Goal: Find specific page/section: Find specific page/section

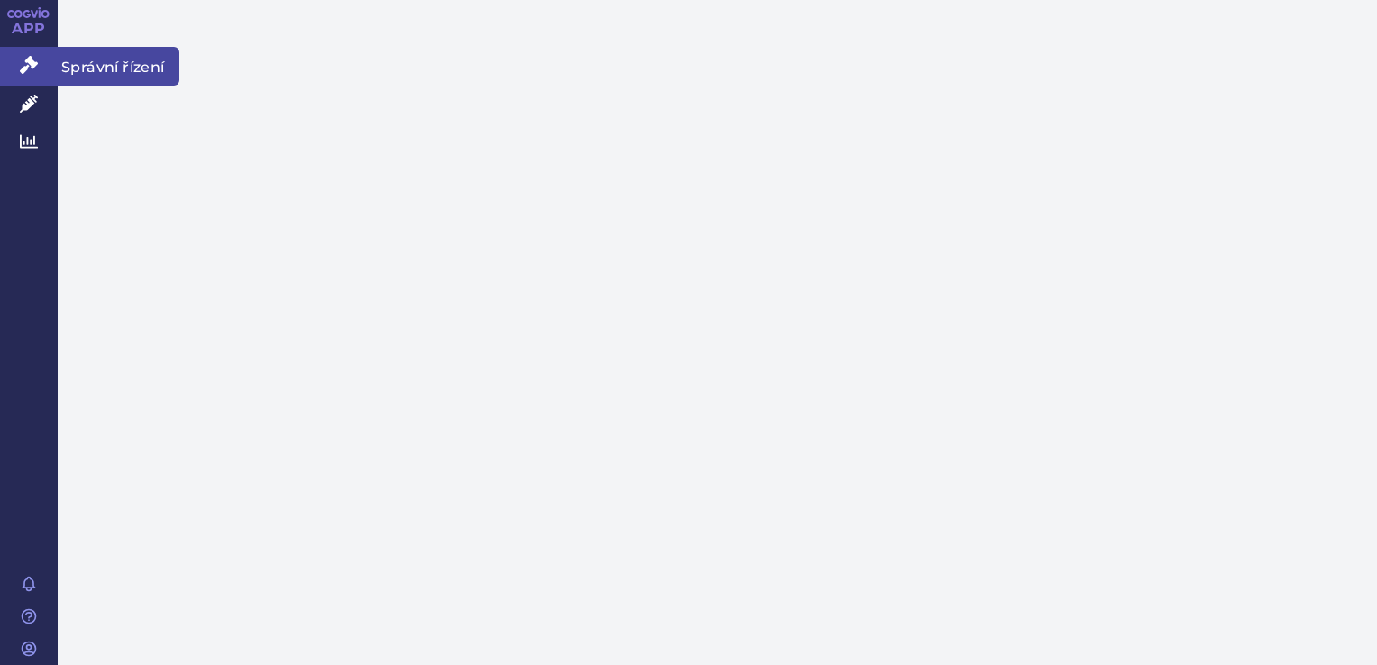
drag, startPoint x: 0, startPoint y: 0, endPoint x: 40, endPoint y: 75, distance: 84.7
click at [40, 75] on link "Správní řízení" at bounding box center [29, 66] width 58 height 38
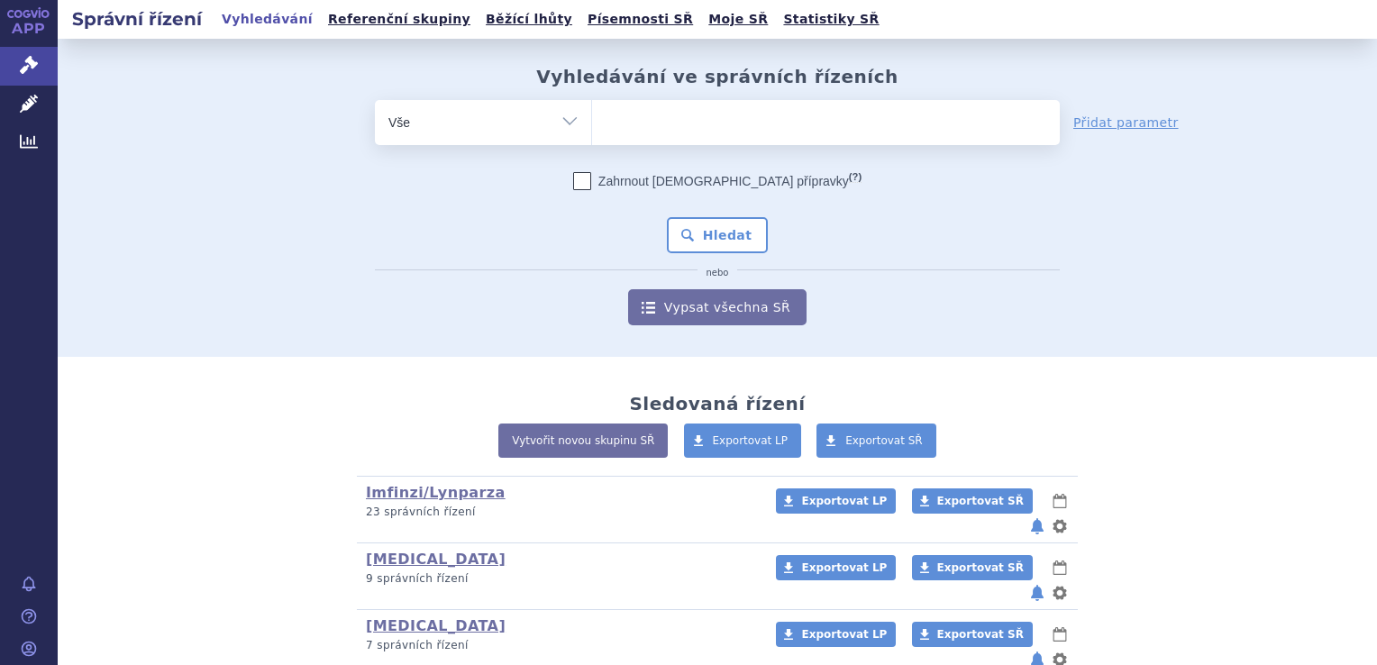
click at [801, 127] on ul at bounding box center [826, 119] width 468 height 38
click at [592, 127] on select at bounding box center [591, 121] width 1 height 45
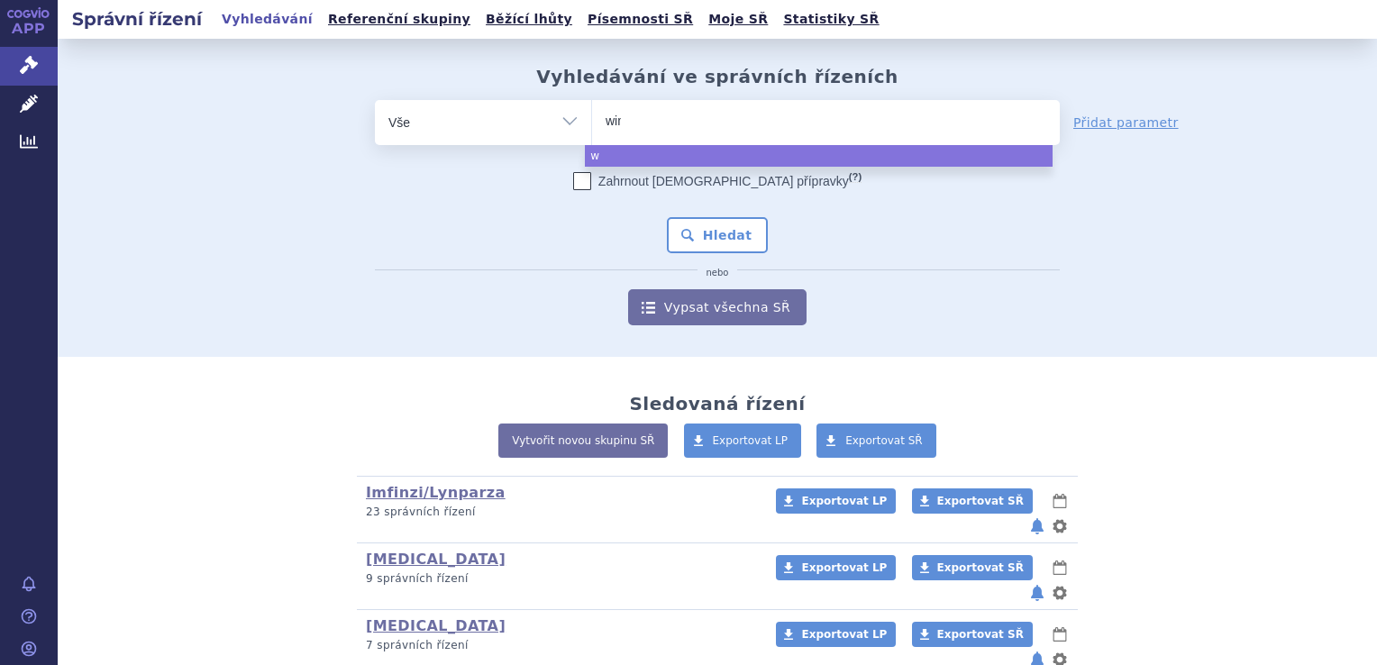
type input "winr"
type input "winrev"
type input "winrevai"
type input "winrevair"
select select "winrevair"
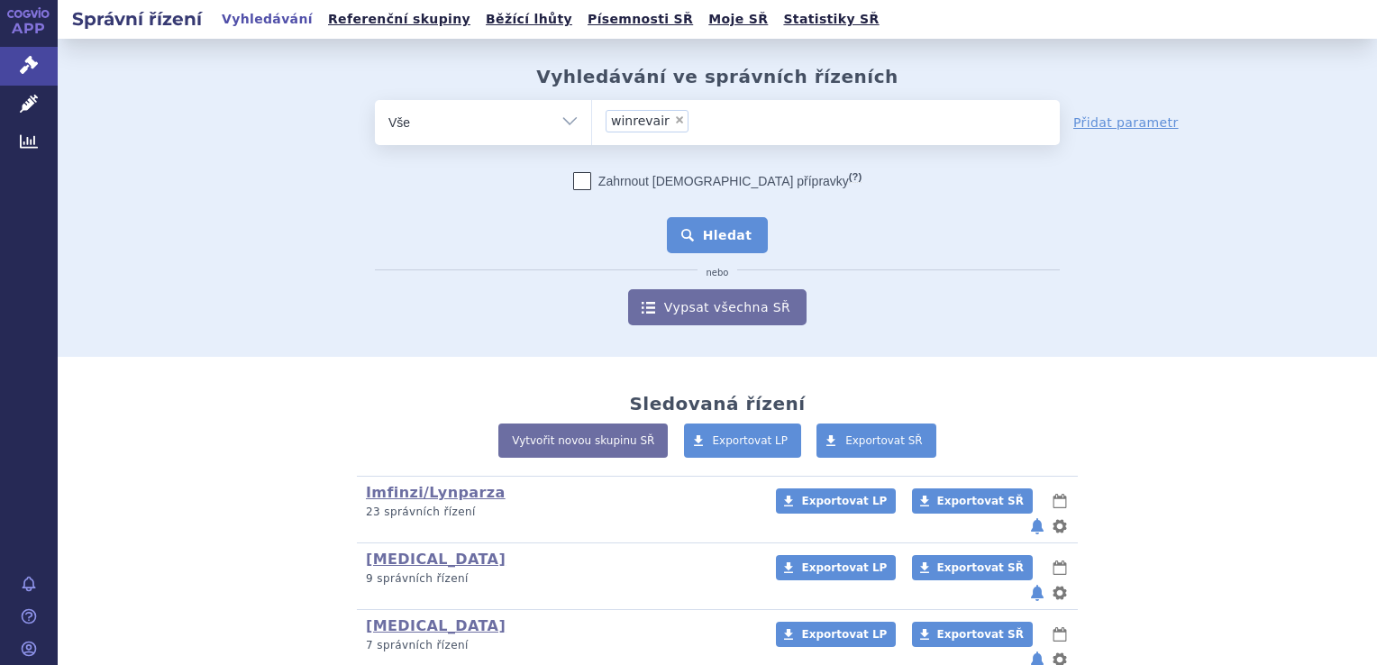
click at [710, 233] on button "Hledat" at bounding box center [718, 235] width 102 height 36
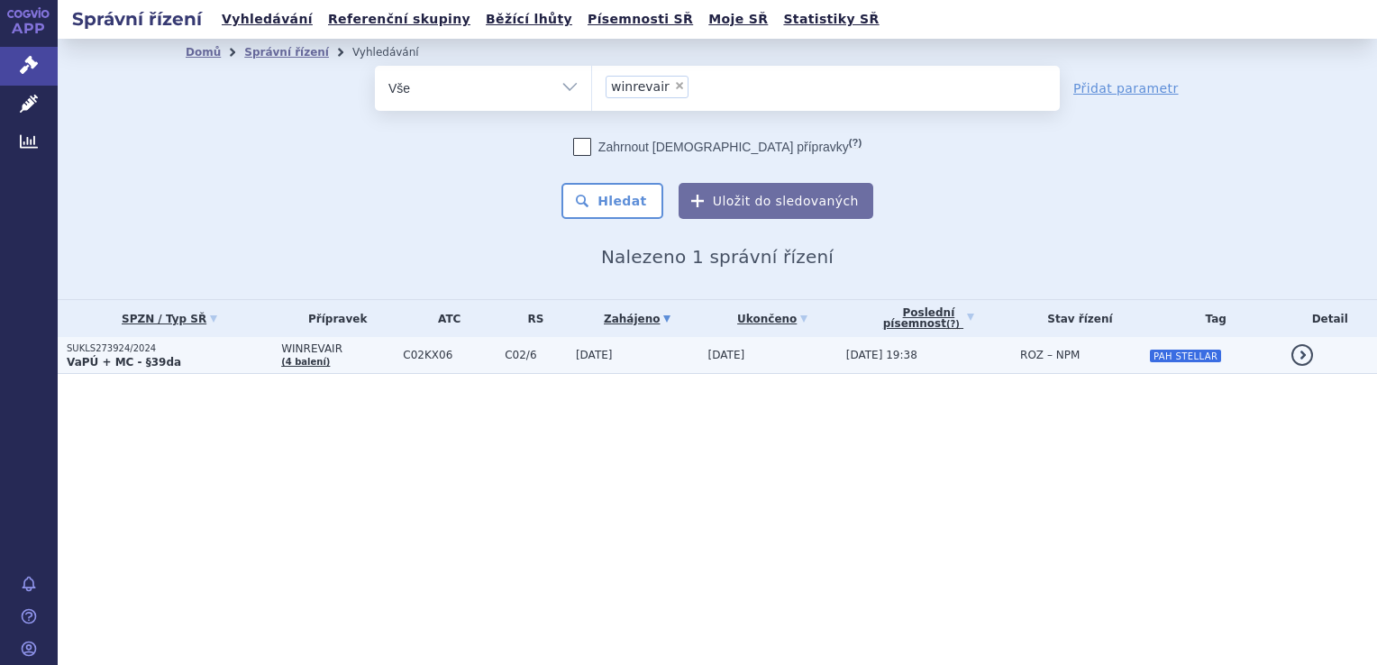
click at [583, 356] on span "23.10.2024" at bounding box center [594, 355] width 37 height 13
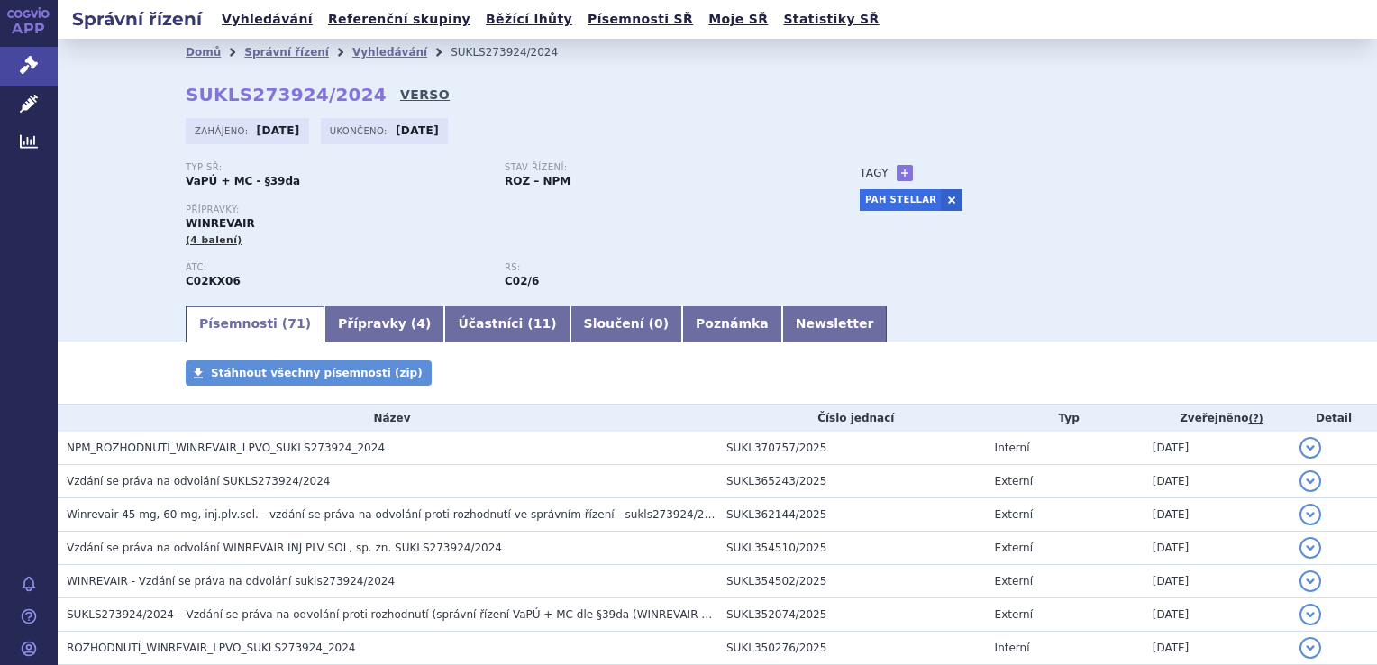
click at [400, 93] on link "VERSO" at bounding box center [425, 95] width 50 height 18
